Goal: Task Accomplishment & Management: Manage account settings

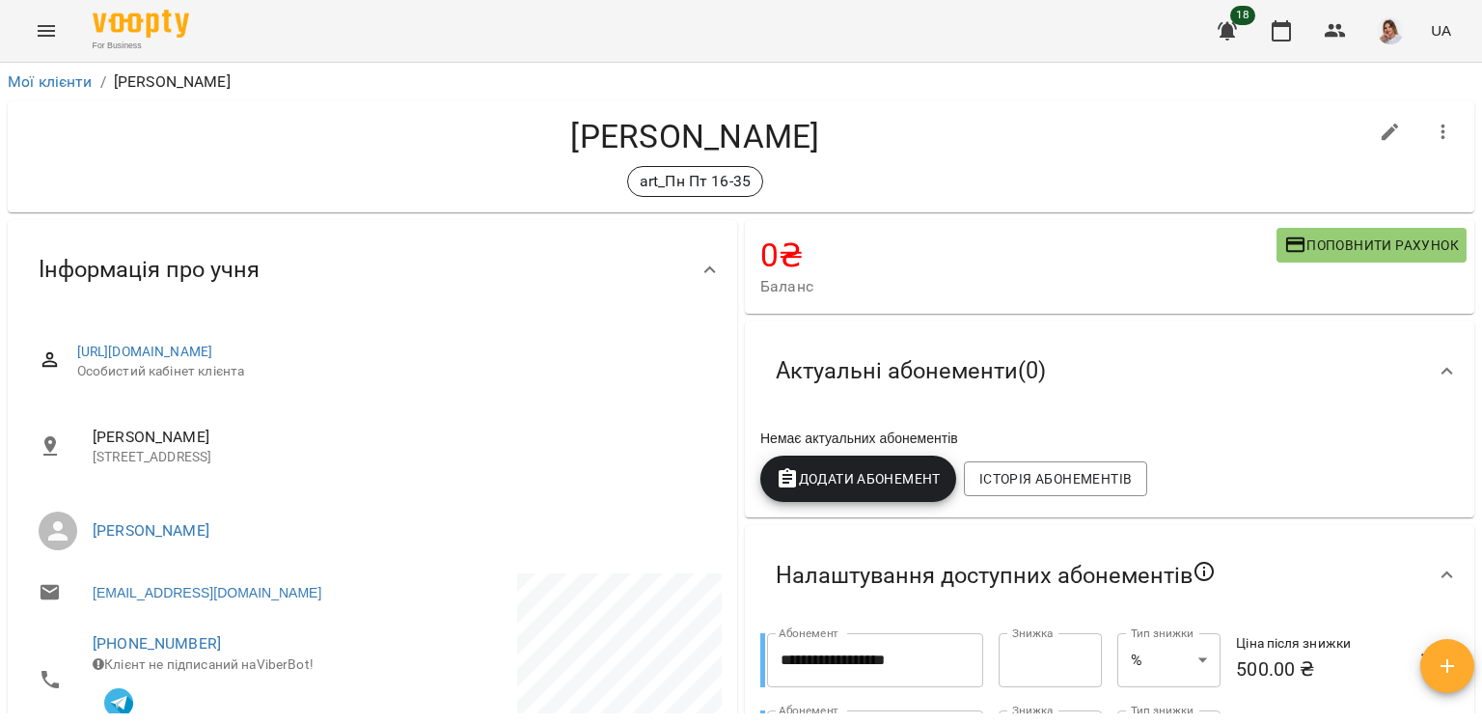
scroll to position [380, 0]
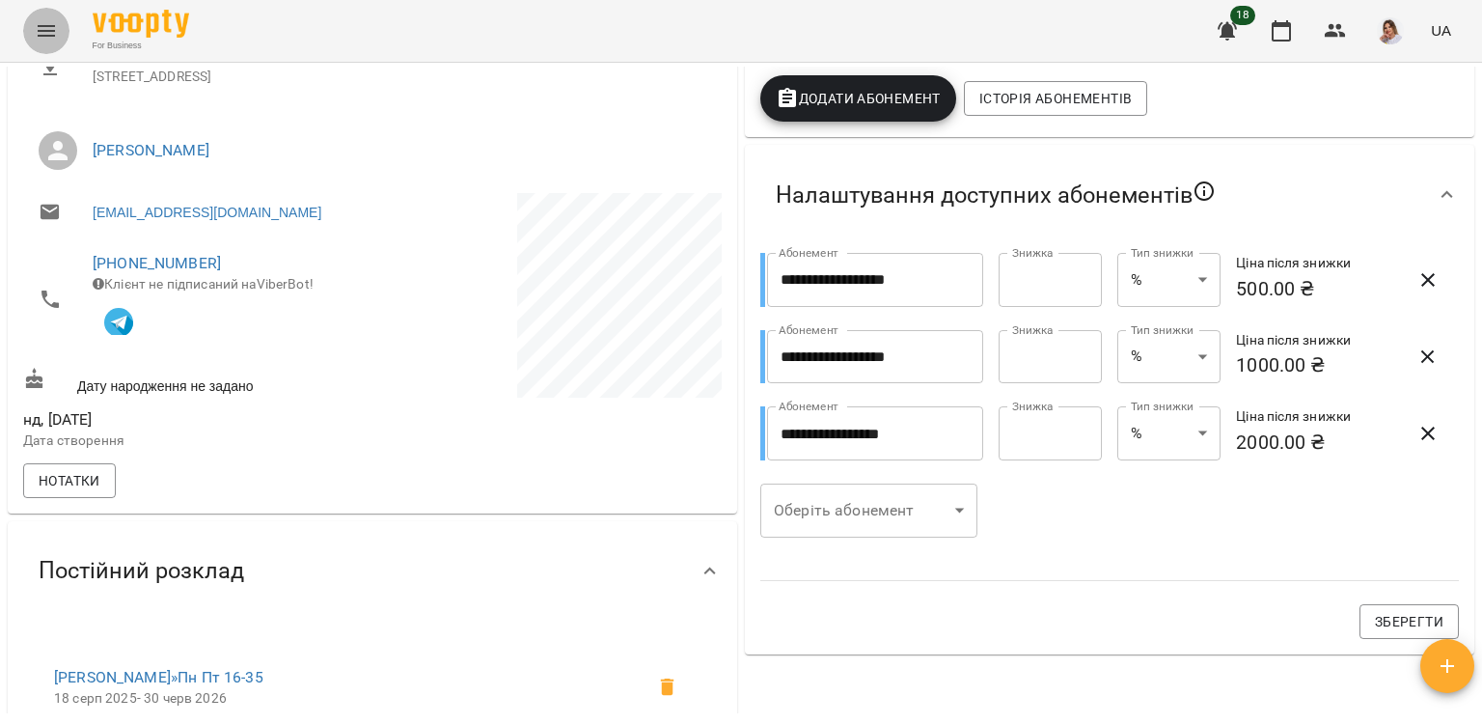
click at [42, 10] on button "Menu" at bounding box center [46, 31] width 46 height 46
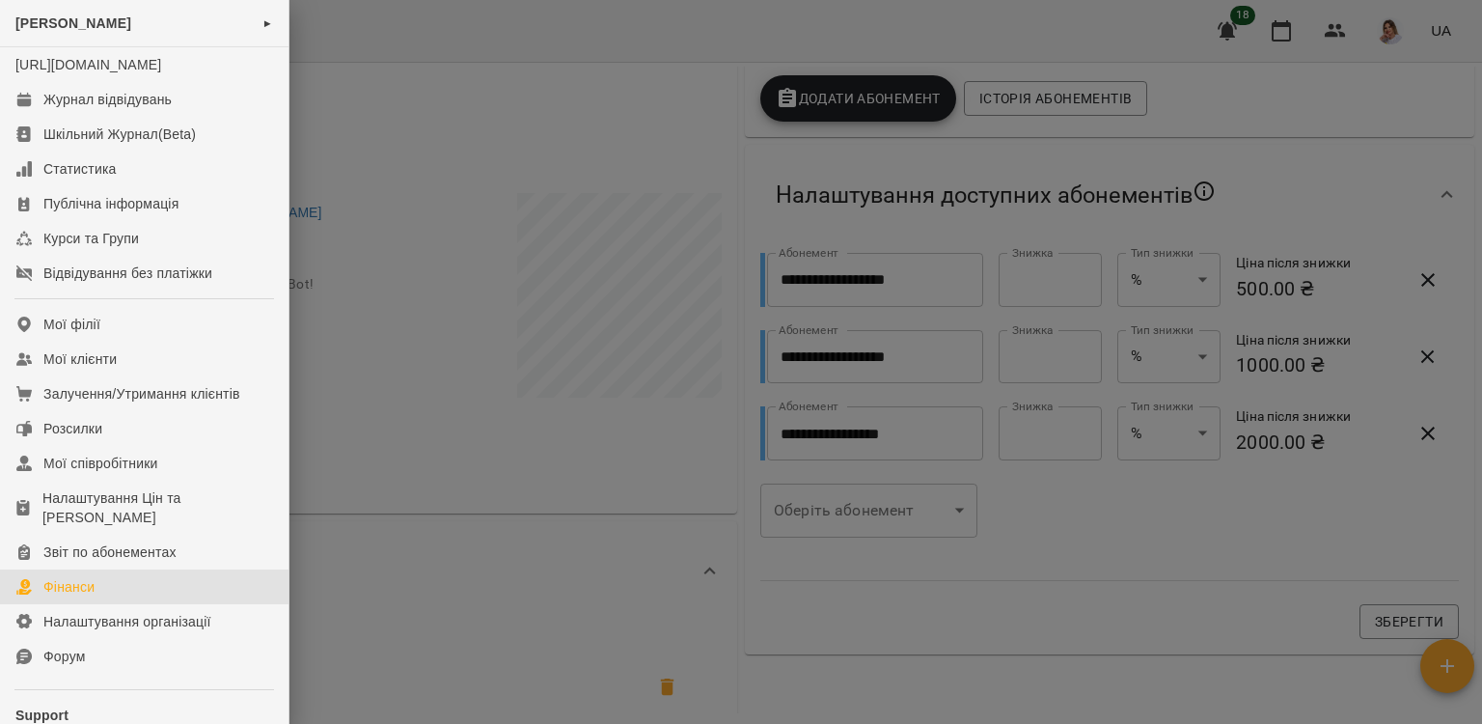
click at [85, 596] on div "Фінанси" at bounding box center [68, 586] width 51 height 19
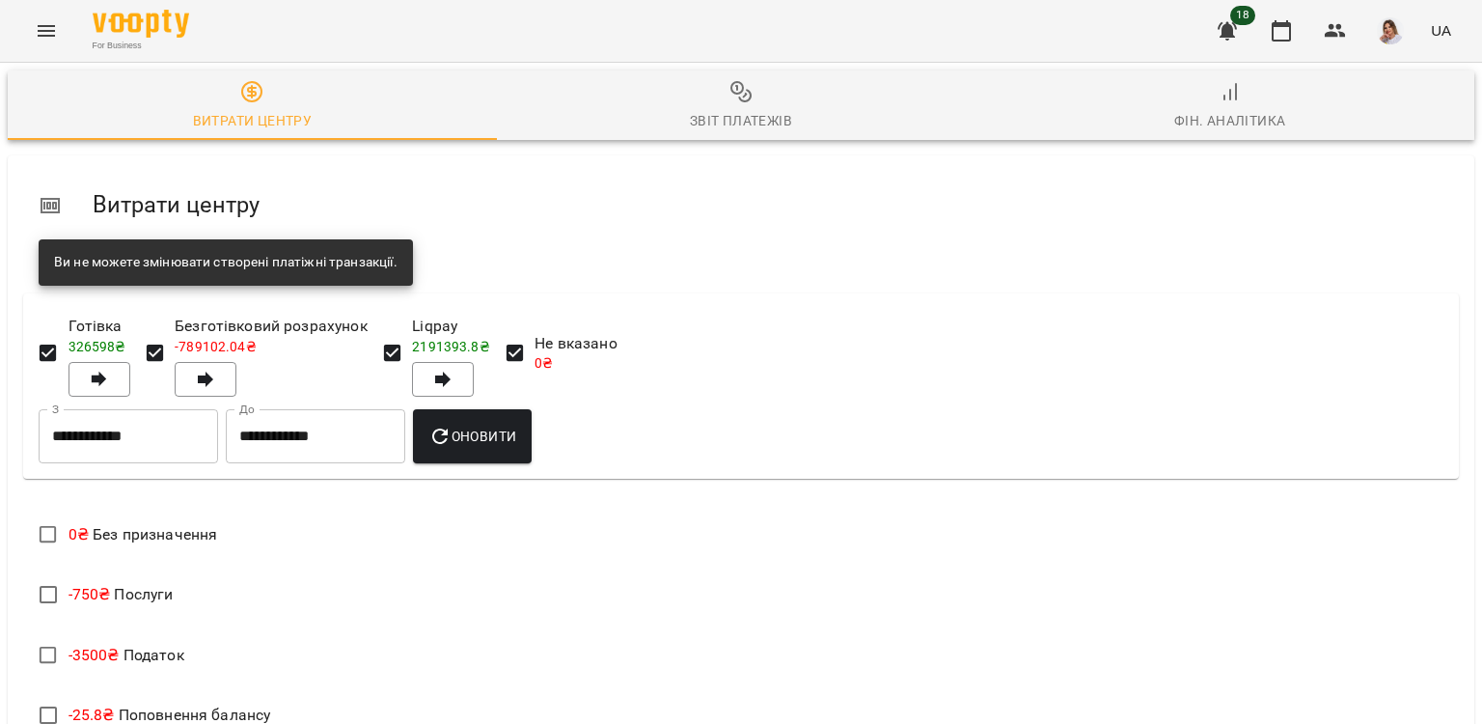
click at [765, 95] on span "Звіт платежів" at bounding box center [741, 106] width 466 height 52
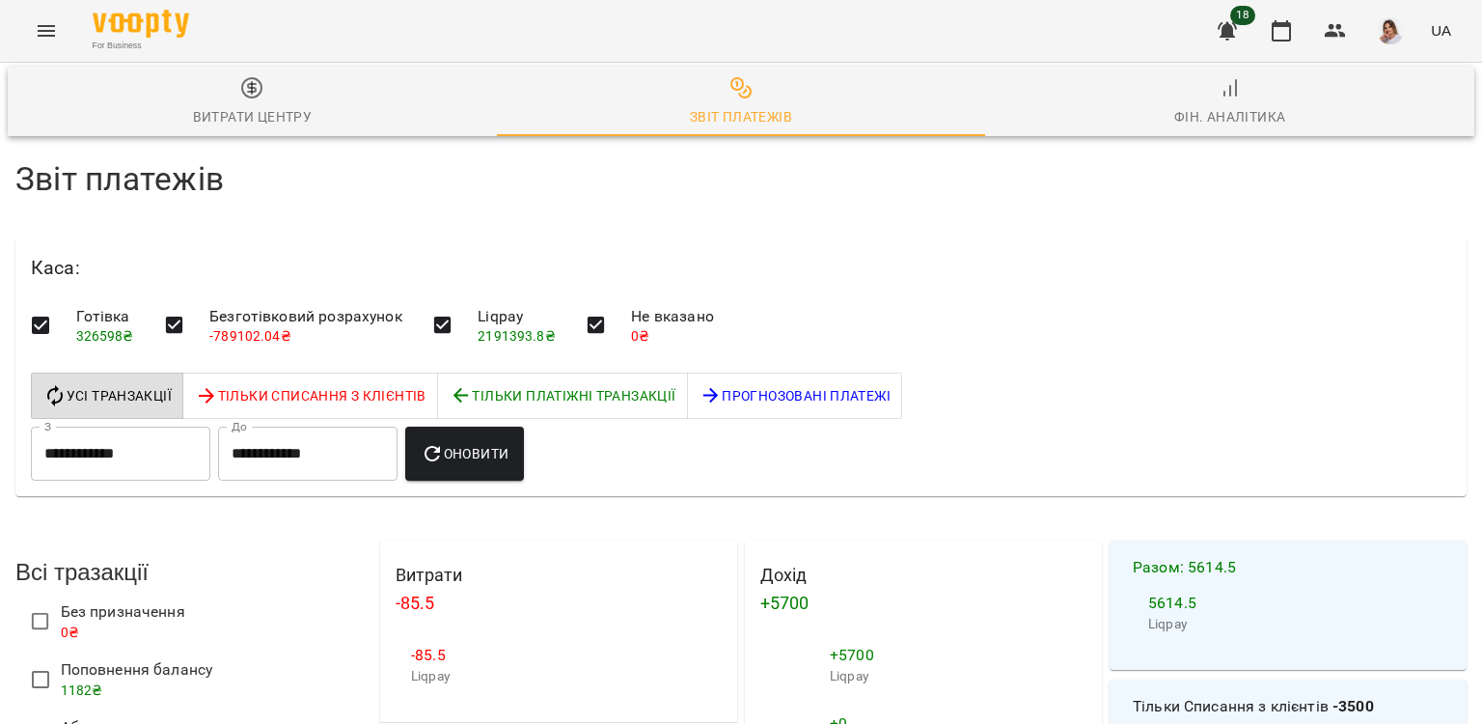
scroll to position [2691, 0]
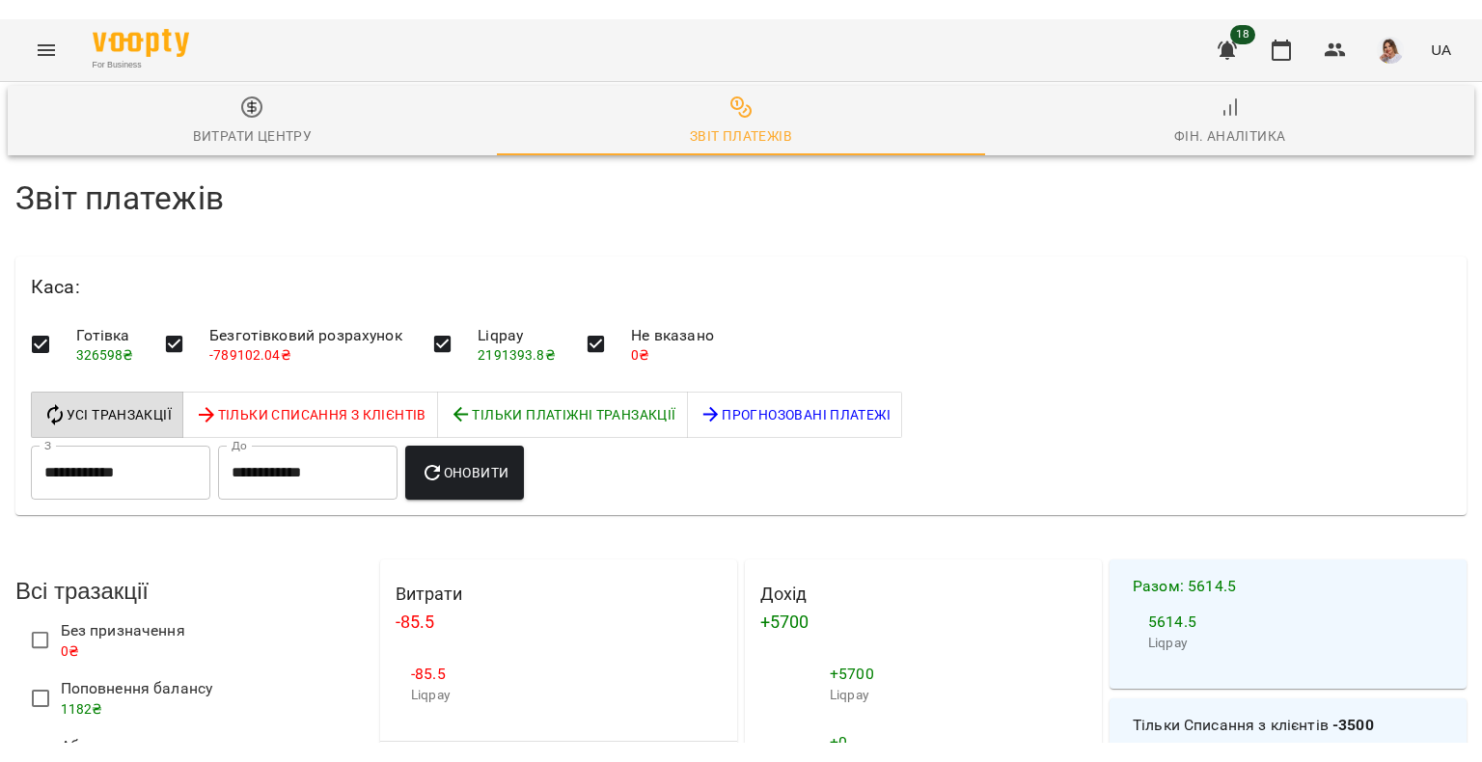
scroll to position [0, 0]
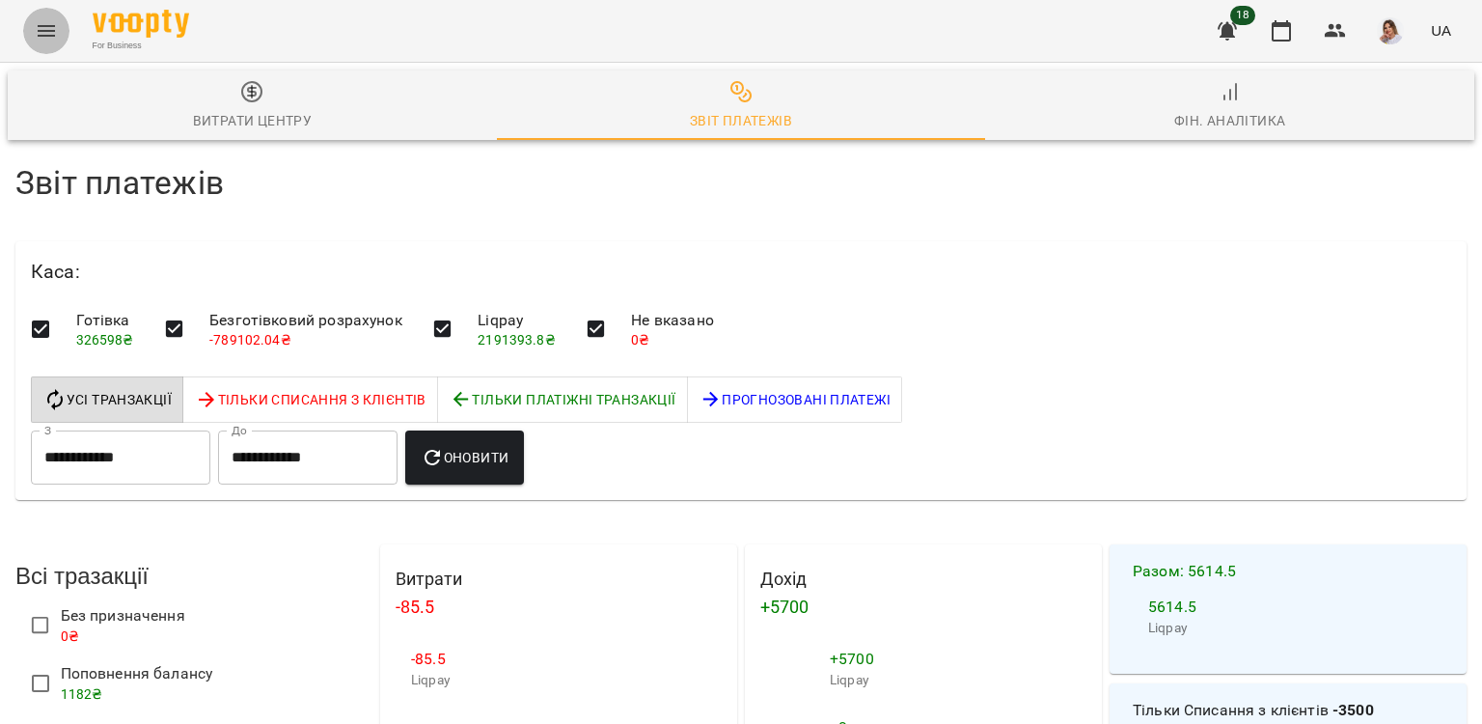
click at [48, 44] on button "Menu" at bounding box center [46, 31] width 46 height 46
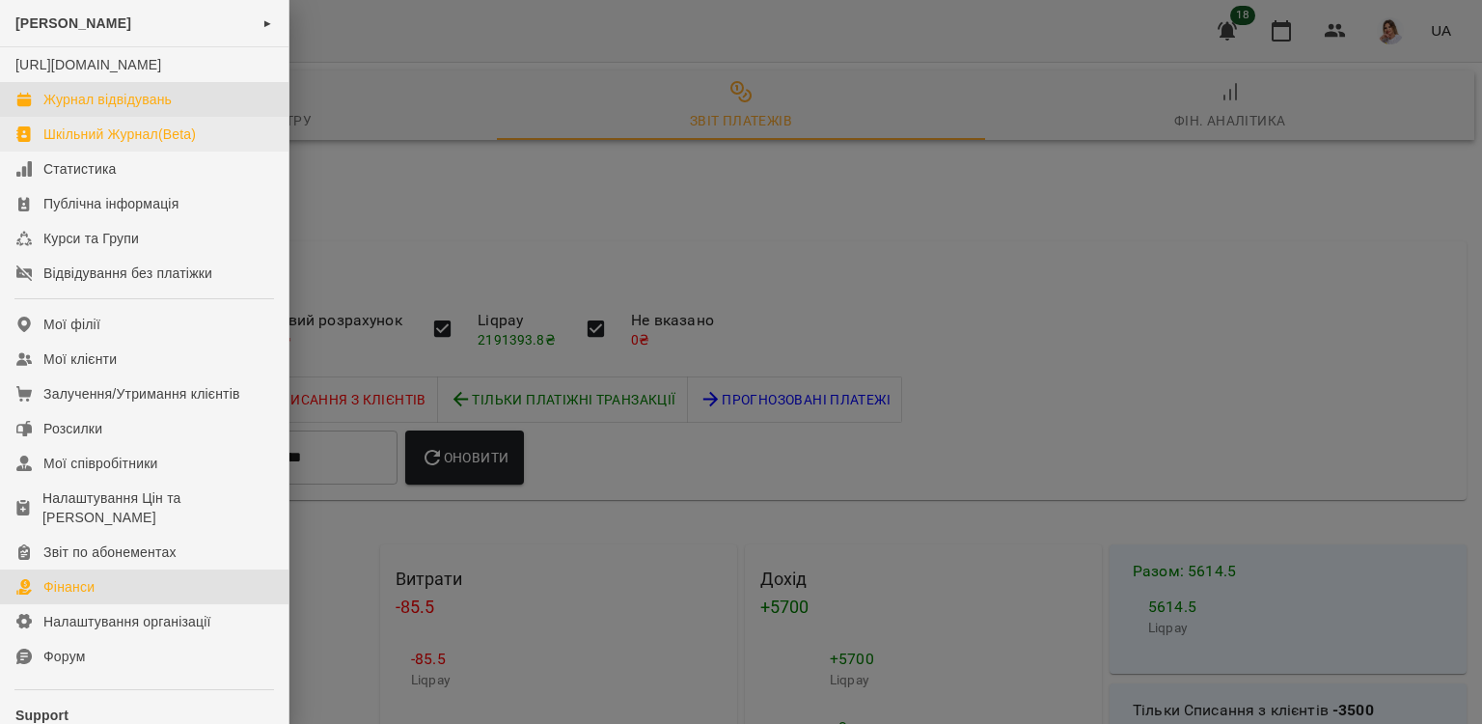
drag, startPoint x: 73, startPoint y: 114, endPoint x: 73, endPoint y: 152, distance: 38.6
click at [73, 109] on div "Журнал відвідувань" at bounding box center [107, 99] width 128 height 19
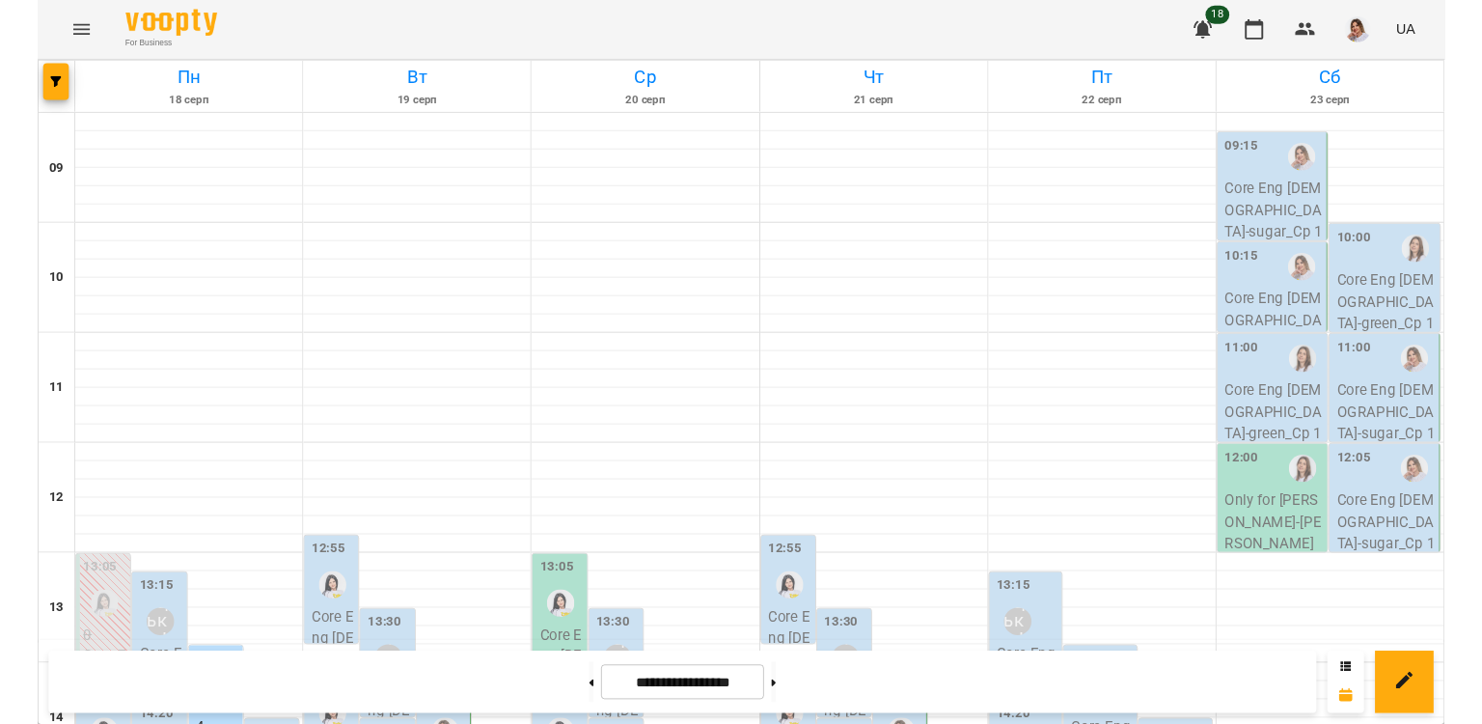
scroll to position [772, 0]
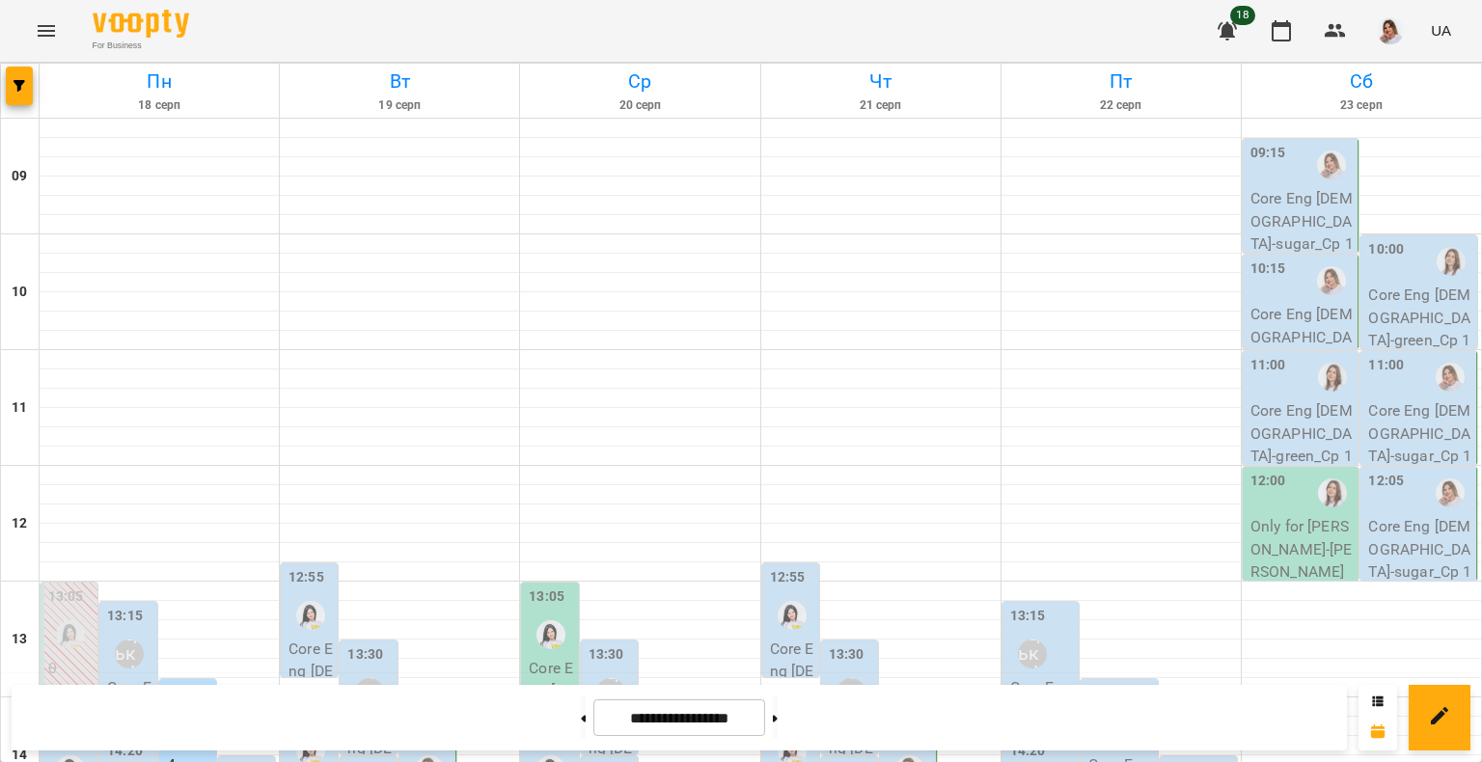
click at [54, 28] on icon "Menu" at bounding box center [46, 30] width 23 height 23
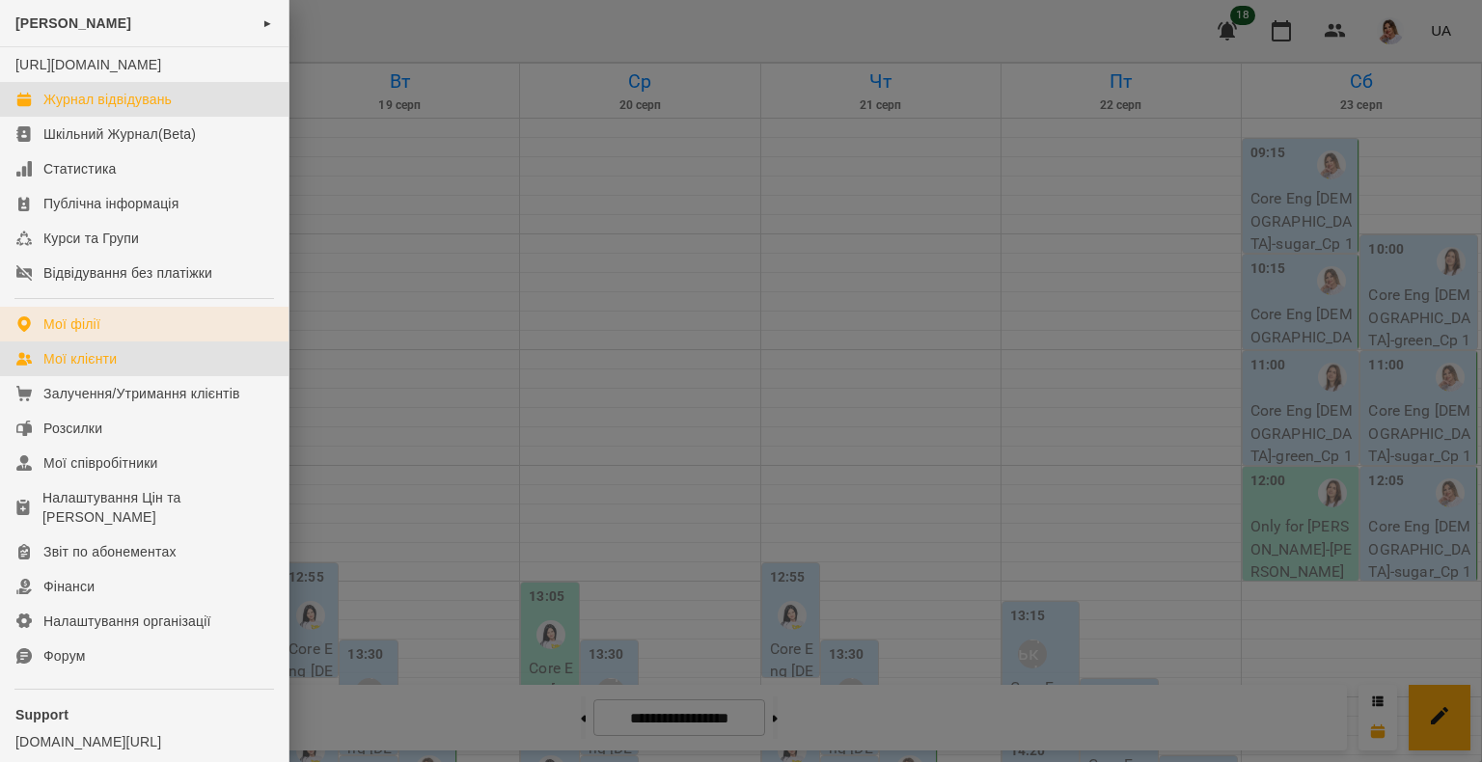
drag, startPoint x: 115, startPoint y: 373, endPoint x: 115, endPoint y: 337, distance: 36.7
click at [115, 369] on div "Мої клієнти" at bounding box center [79, 358] width 73 height 19
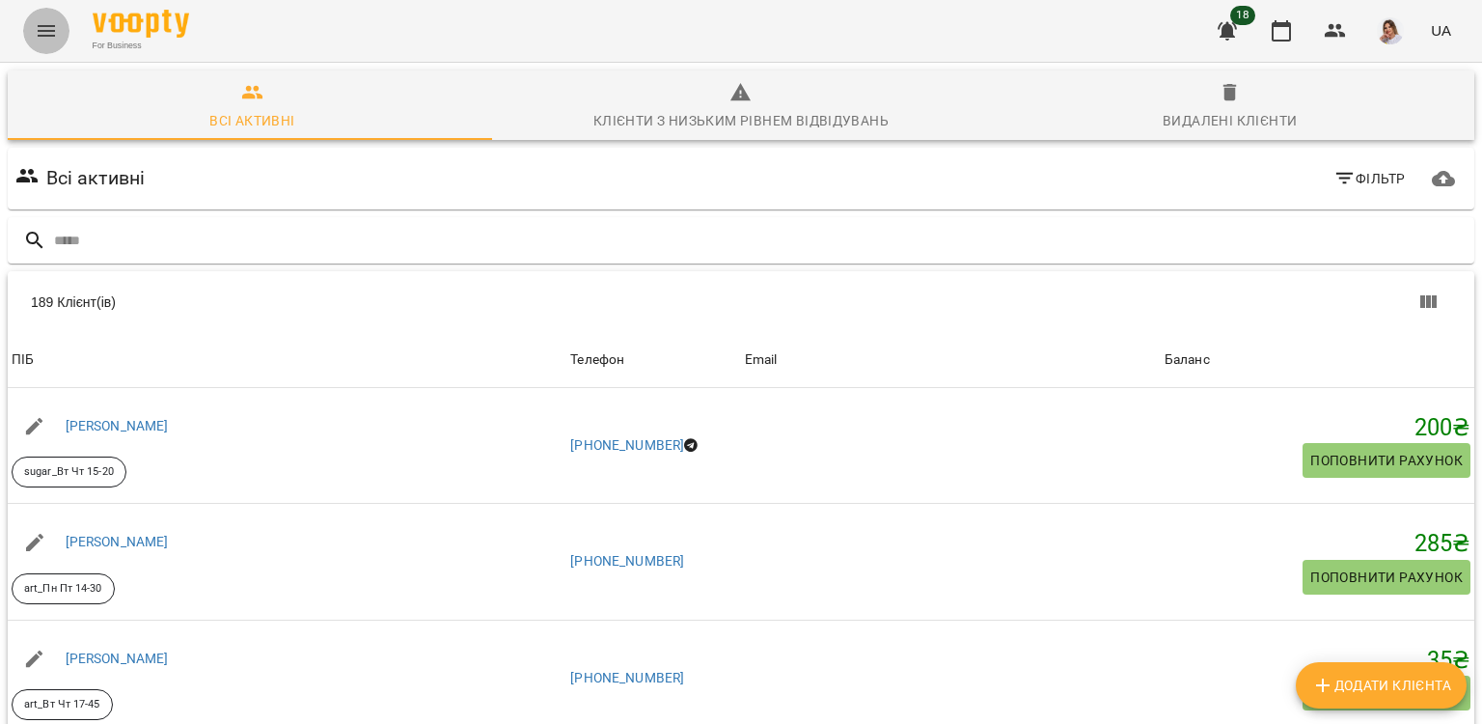
click at [56, 20] on icon "Menu" at bounding box center [46, 30] width 23 height 23
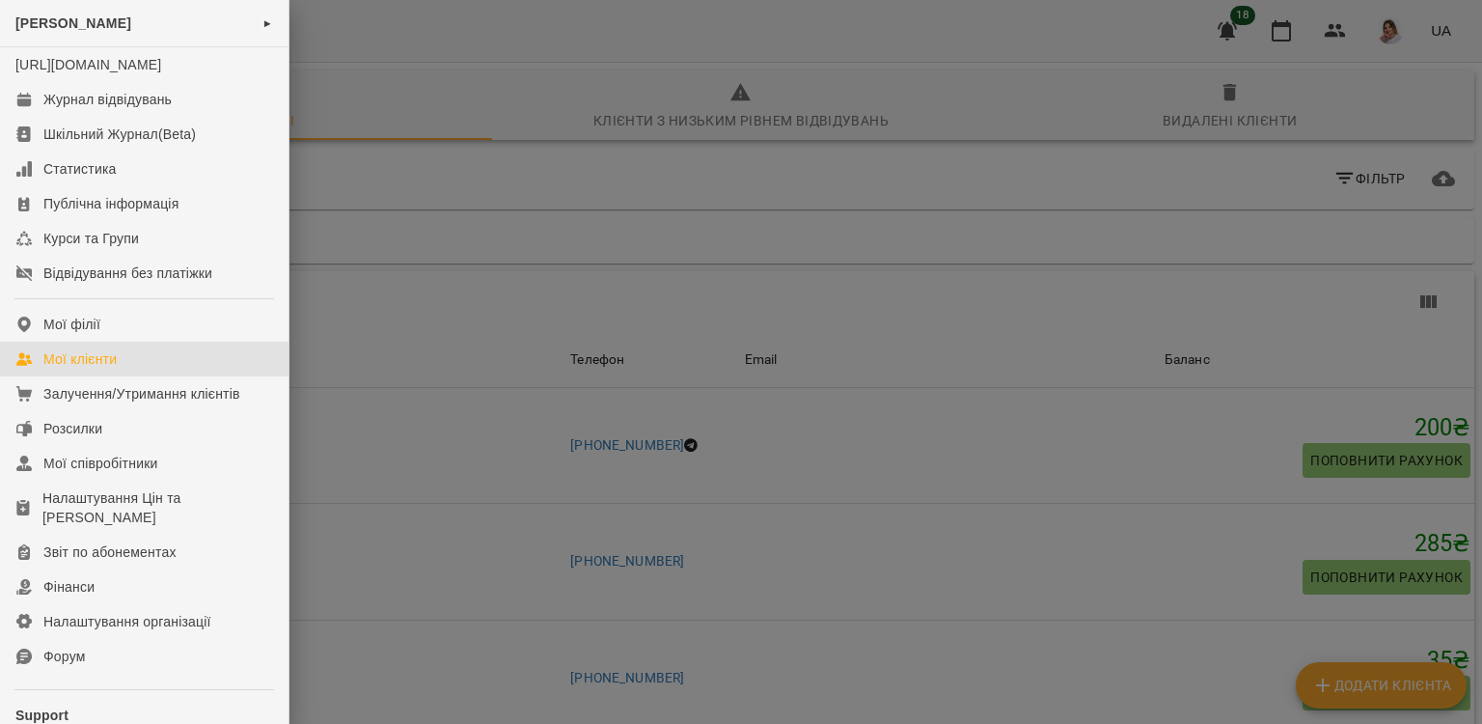
click at [113, 369] on div "Мої клієнти" at bounding box center [79, 358] width 73 height 19
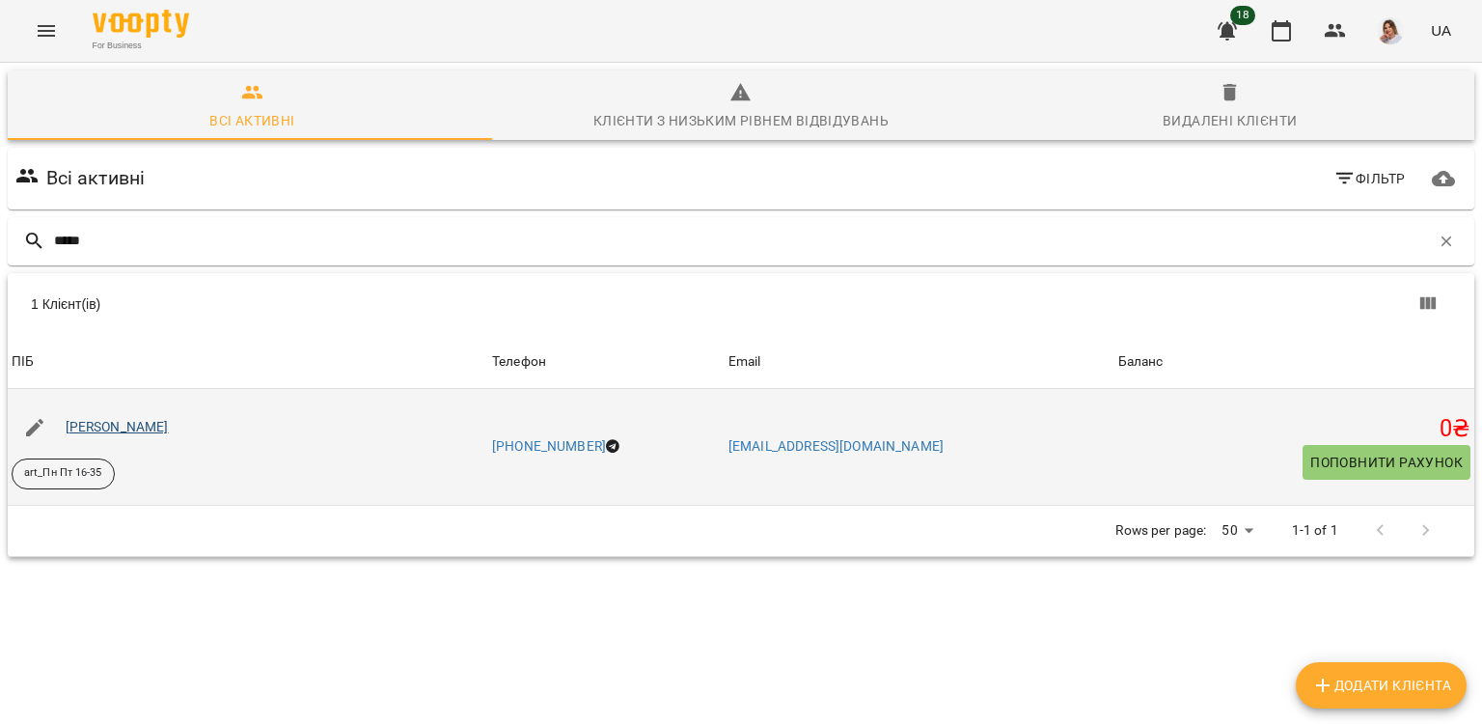
type input "*****"
click at [141, 430] on link "[PERSON_NAME]" at bounding box center [117, 426] width 103 height 15
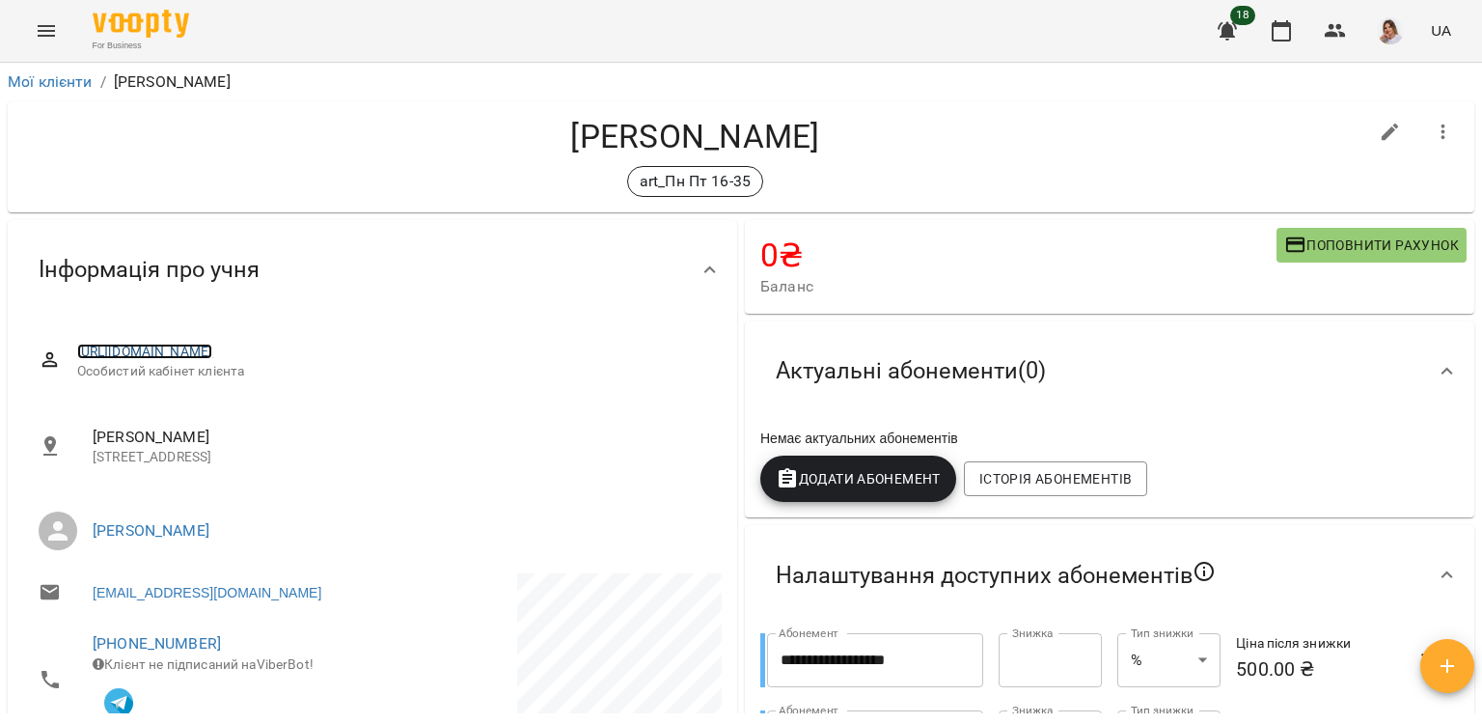
click at [213, 353] on link "[URL][DOMAIN_NAME]" at bounding box center [145, 350] width 136 height 15
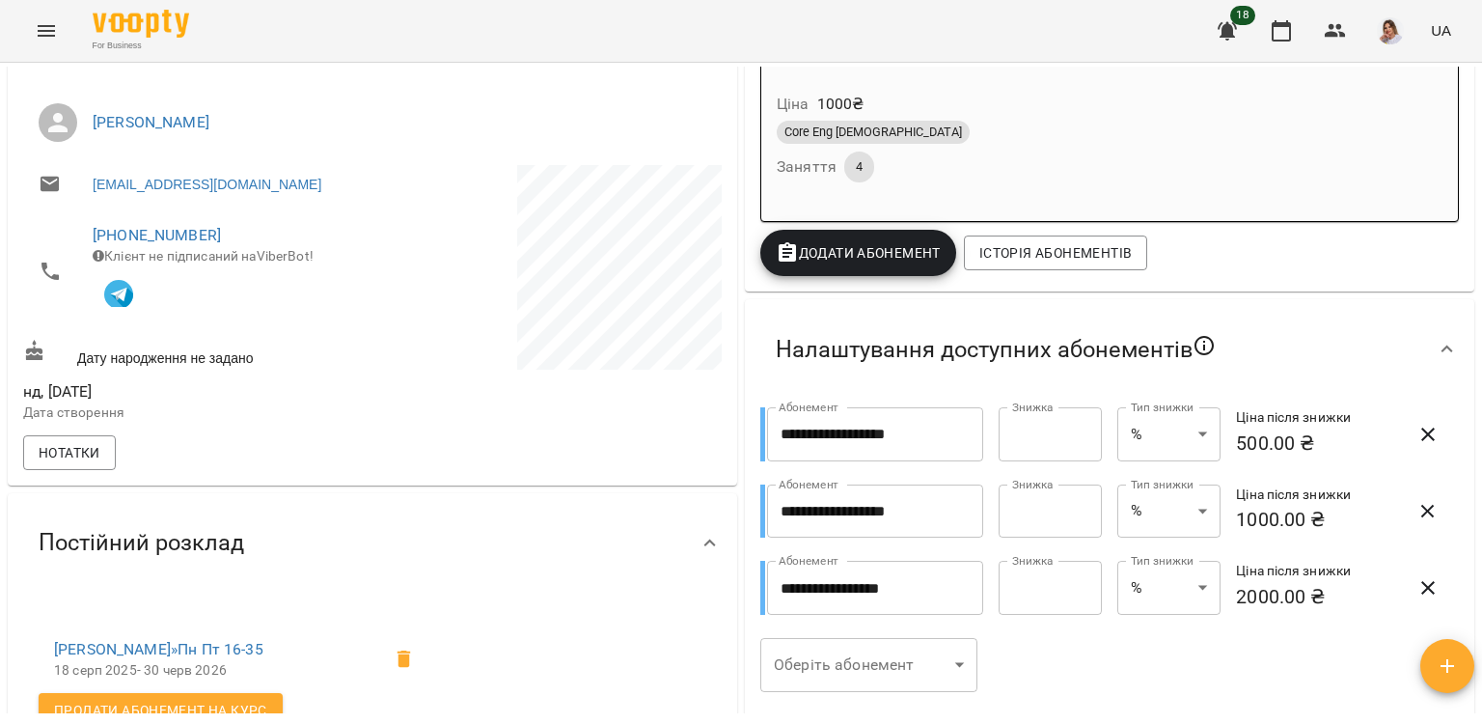
scroll to position [289, 0]
